Goal: Task Accomplishment & Management: Manage account settings

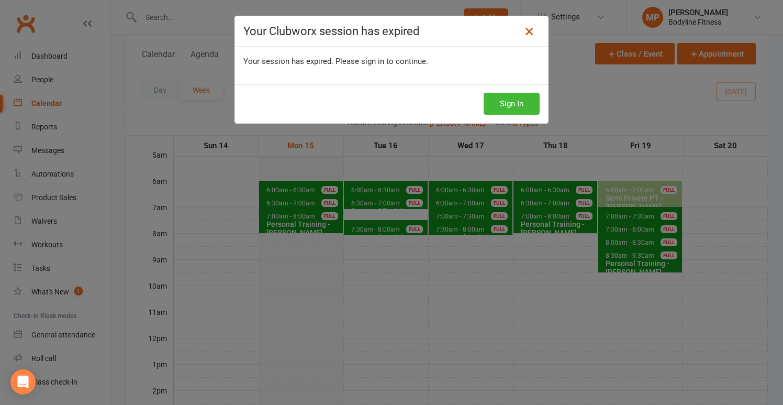
scroll to position [93, 0]
click at [532, 38] on link at bounding box center [529, 31] width 17 height 17
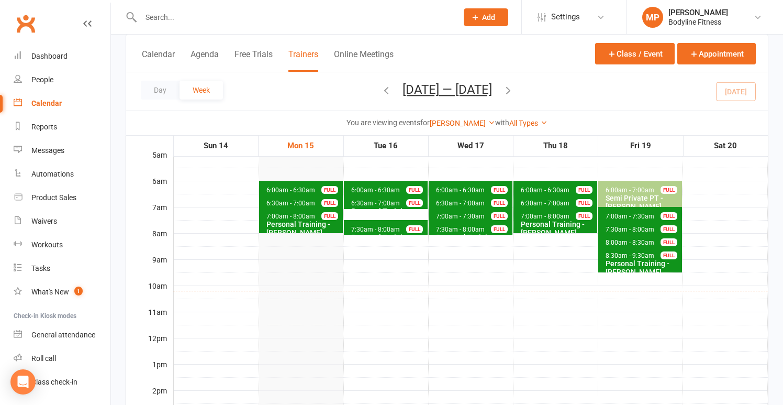
click at [373, 227] on span "7:30am - 8:00am" at bounding box center [376, 229] width 50 height 7
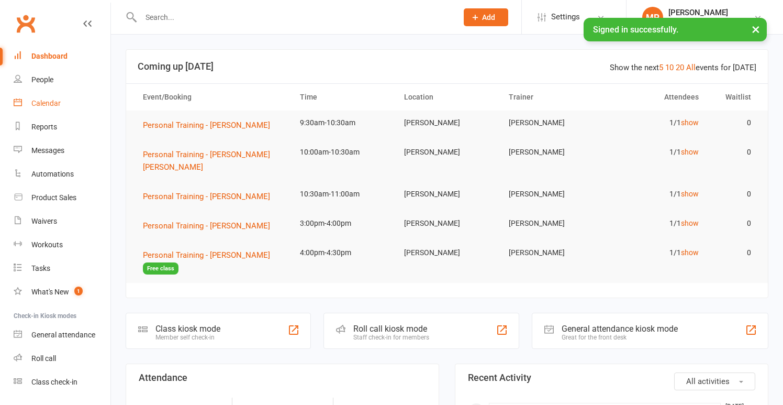
click at [53, 107] on link "Calendar" at bounding box center [62, 104] width 97 height 24
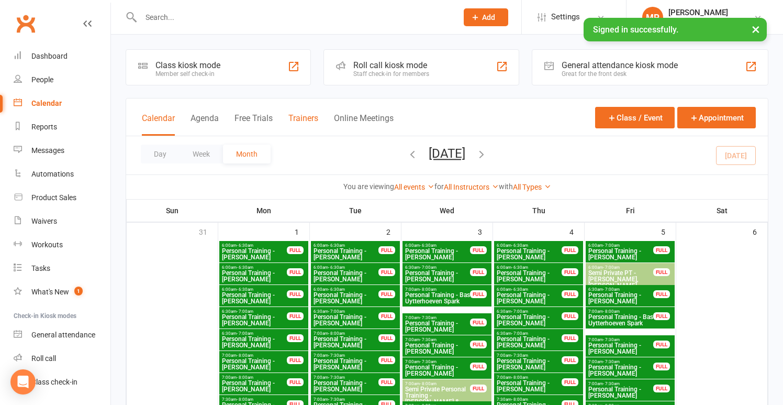
click at [304, 118] on button "Trainers" at bounding box center [303, 124] width 30 height 23
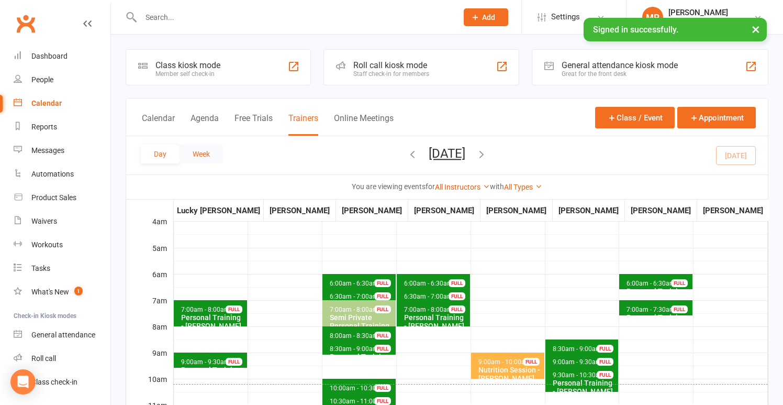
click at [207, 152] on button "Week" at bounding box center [201, 153] width 43 height 19
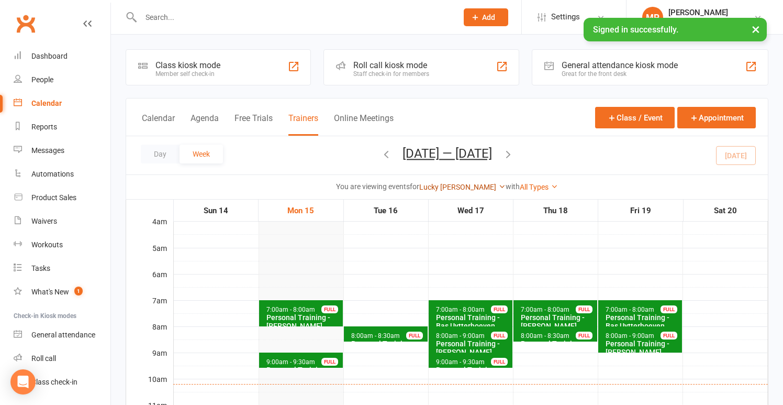
click at [467, 190] on link "Lucky [PERSON_NAME]" at bounding box center [462, 187] width 86 height 8
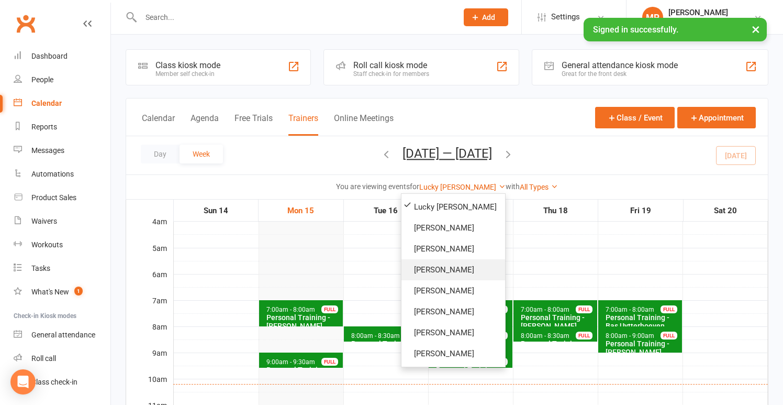
click at [436, 269] on link "[PERSON_NAME]" at bounding box center [454, 269] width 104 height 21
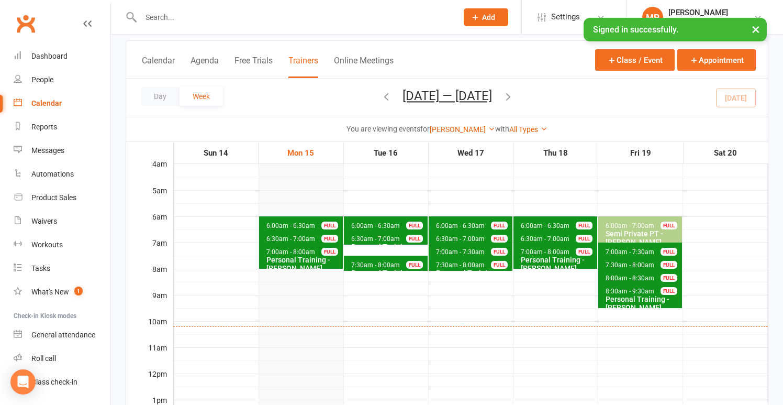
scroll to position [68, 0]
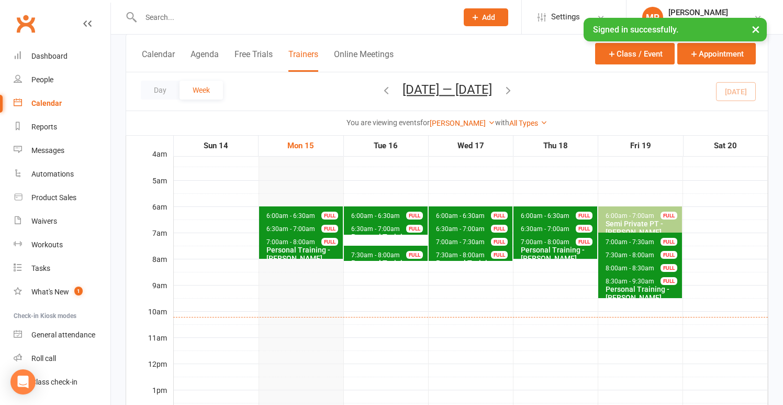
click at [380, 253] on span "7:30am - 8:00am" at bounding box center [376, 254] width 50 height 7
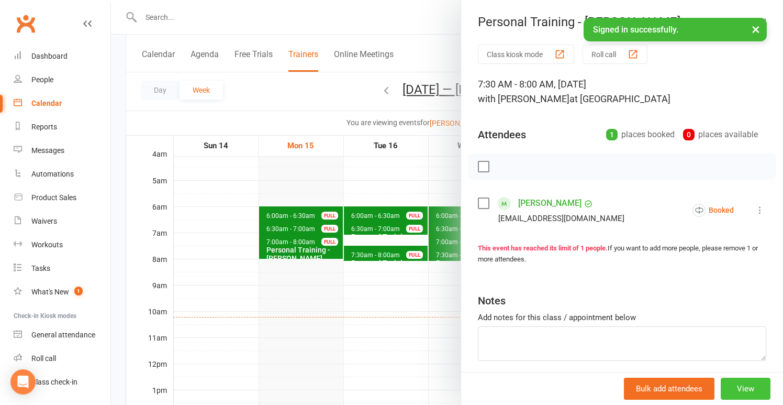
click at [752, 386] on button "View" at bounding box center [746, 388] width 50 height 22
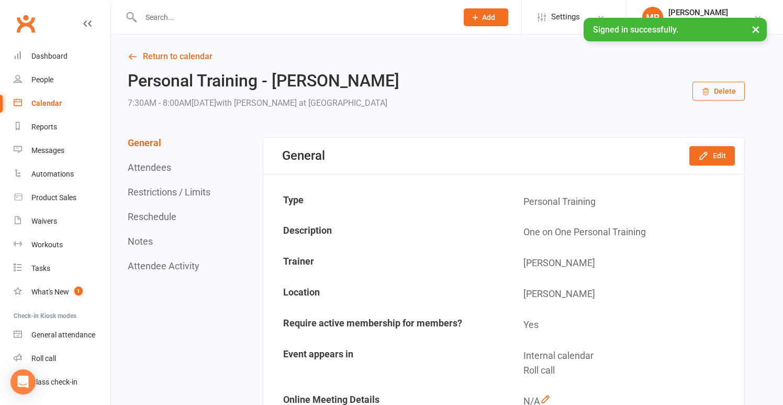
click at [167, 219] on button "Reschedule" at bounding box center [152, 216] width 49 height 11
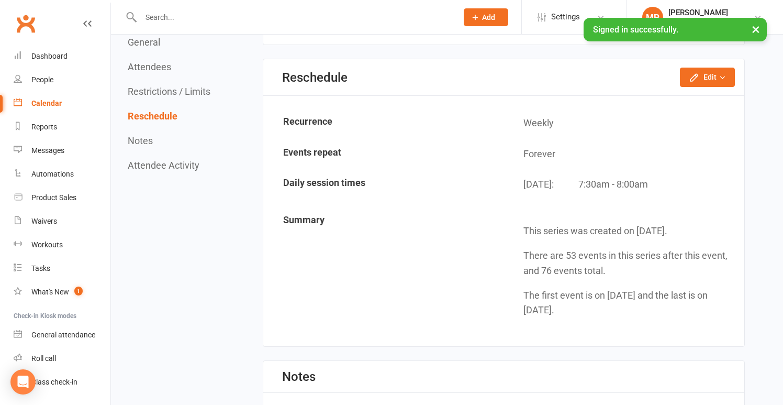
scroll to position [817, 0]
click at [704, 81] on button "Edit" at bounding box center [707, 76] width 55 height 19
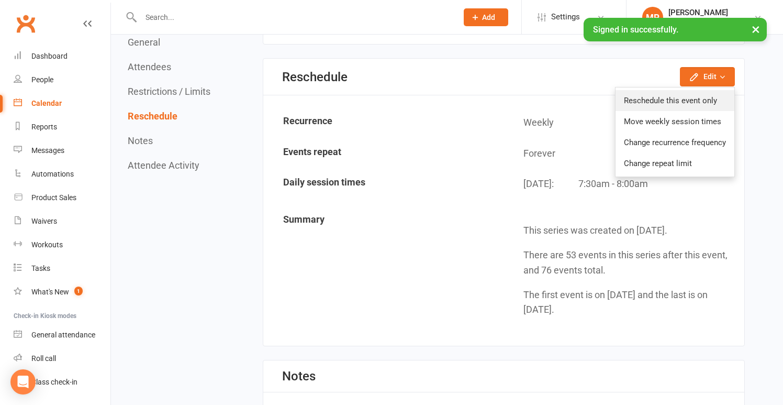
click at [679, 95] on link "Reschedule this event only" at bounding box center [675, 100] width 119 height 21
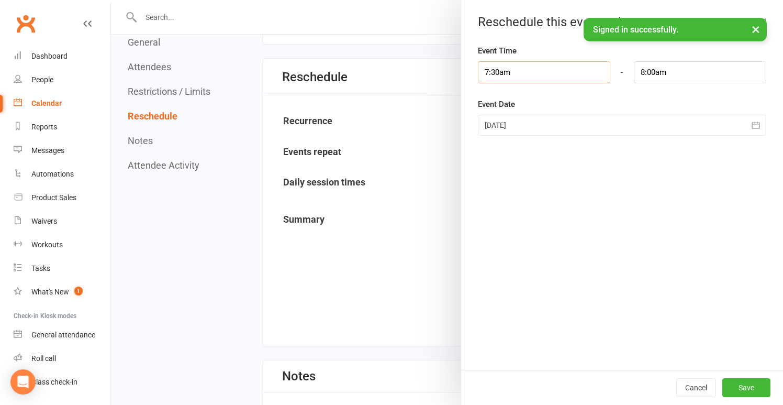
click at [516, 79] on input "7:30am" at bounding box center [544, 72] width 132 height 22
type input "7:00am"
type input "7:30am"
click at [506, 112] on li "7:00am" at bounding box center [503, 110] width 50 height 16
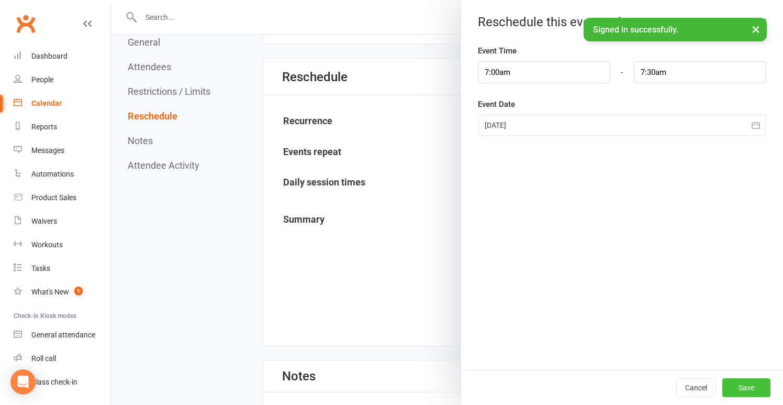
click at [750, 385] on button "Save" at bounding box center [746, 387] width 48 height 19
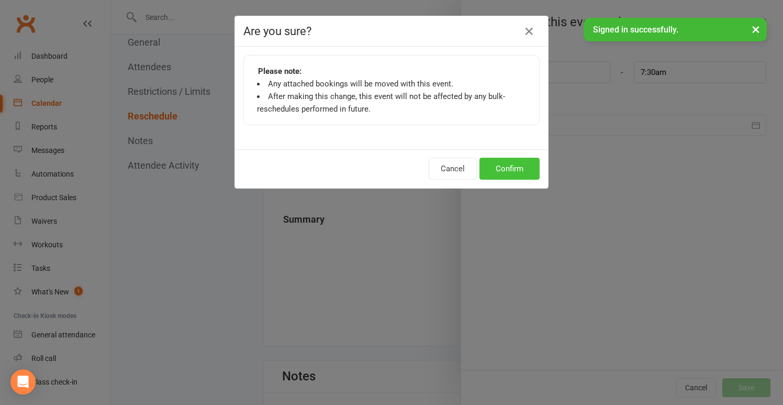
click at [513, 165] on button "Confirm" at bounding box center [510, 169] width 60 height 22
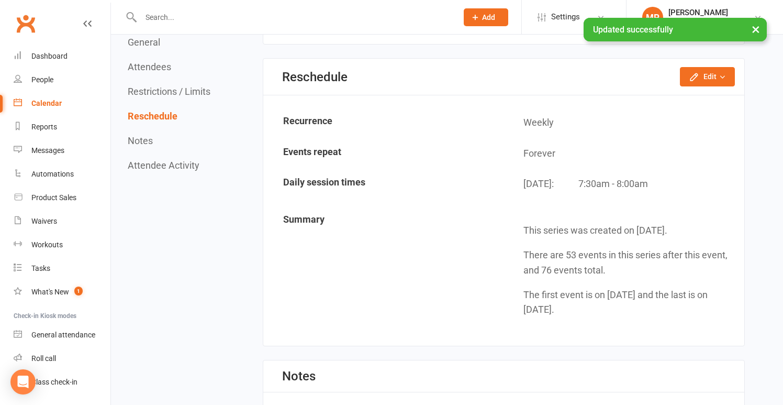
click at [53, 105] on div "Calendar" at bounding box center [46, 103] width 30 height 8
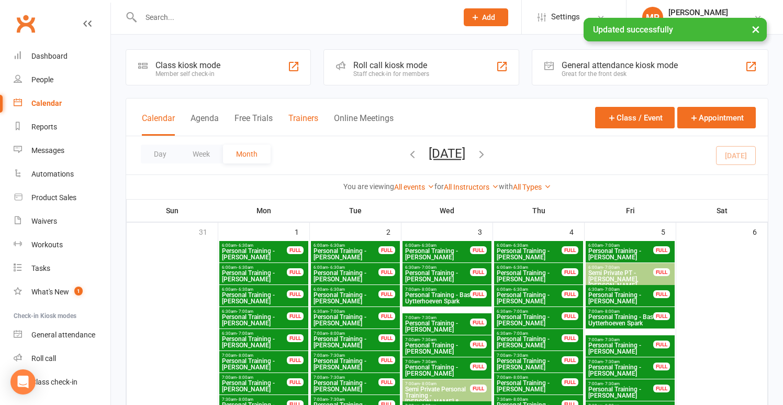
click at [298, 118] on button "Trainers" at bounding box center [303, 124] width 30 height 23
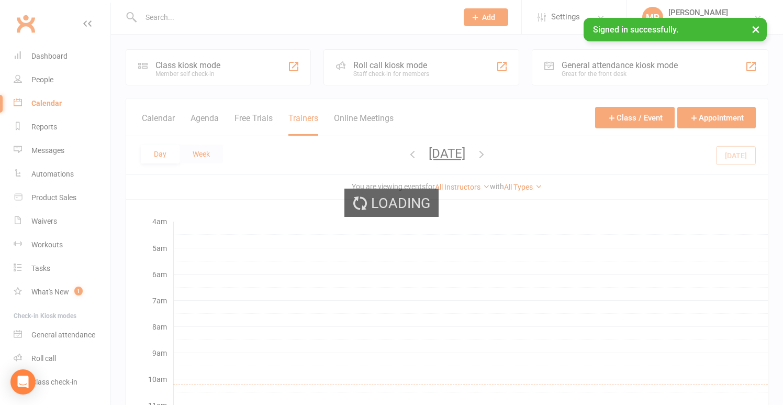
click at [205, 159] on button "Week" at bounding box center [201, 153] width 43 height 19
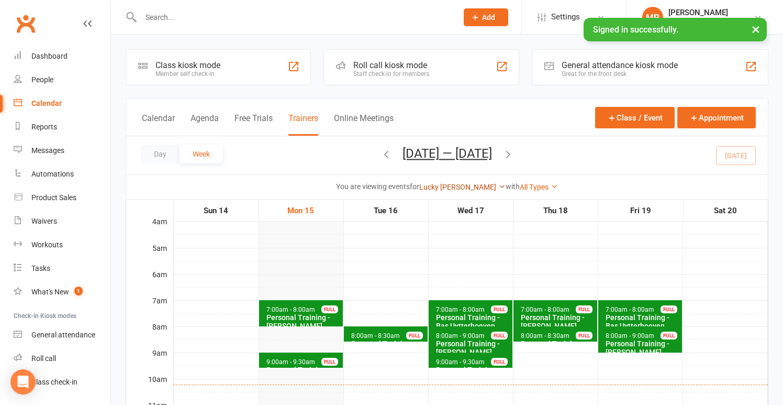
click at [467, 190] on link "Lucky [PERSON_NAME]" at bounding box center [462, 187] width 86 height 8
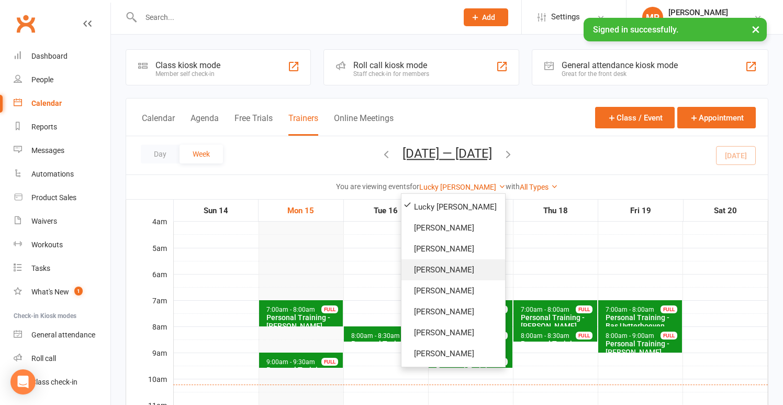
click at [452, 269] on link "[PERSON_NAME]" at bounding box center [454, 269] width 104 height 21
